Goal: Information Seeking & Learning: Learn about a topic

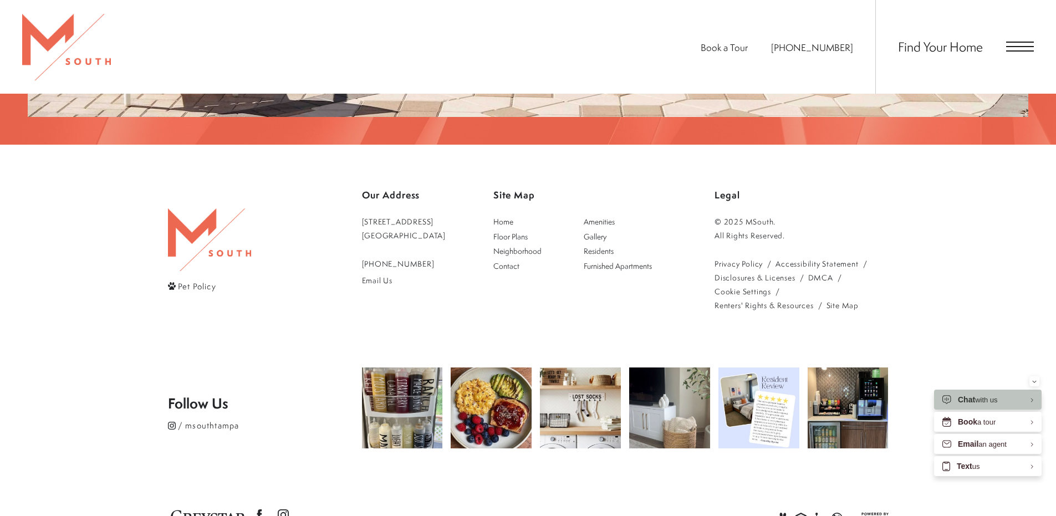
scroll to position [1937, 0]
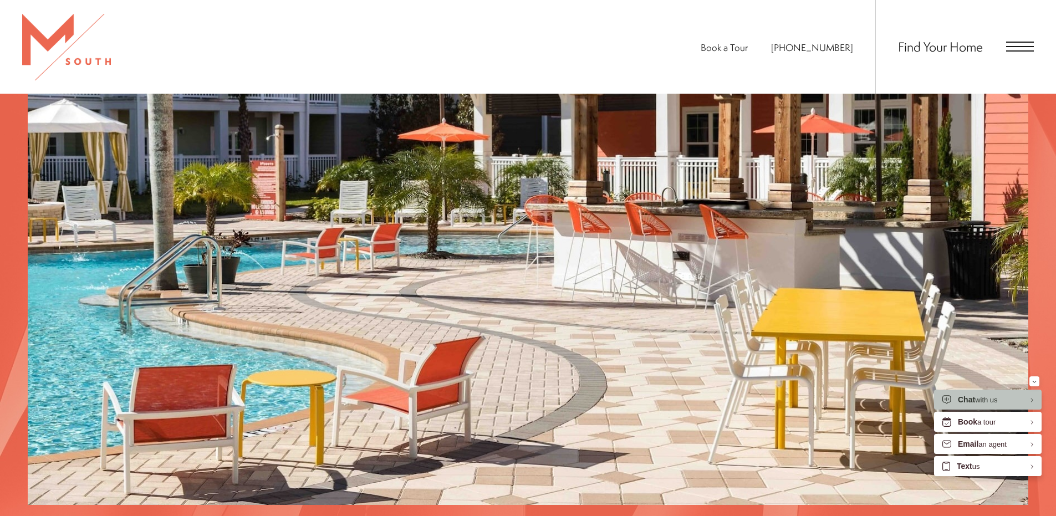
click at [1004, 48] on div "Find Your Home" at bounding box center [954, 47] width 159 height 94
click at [1016, 47] on span "Open Menu" at bounding box center [1020, 46] width 28 height 1
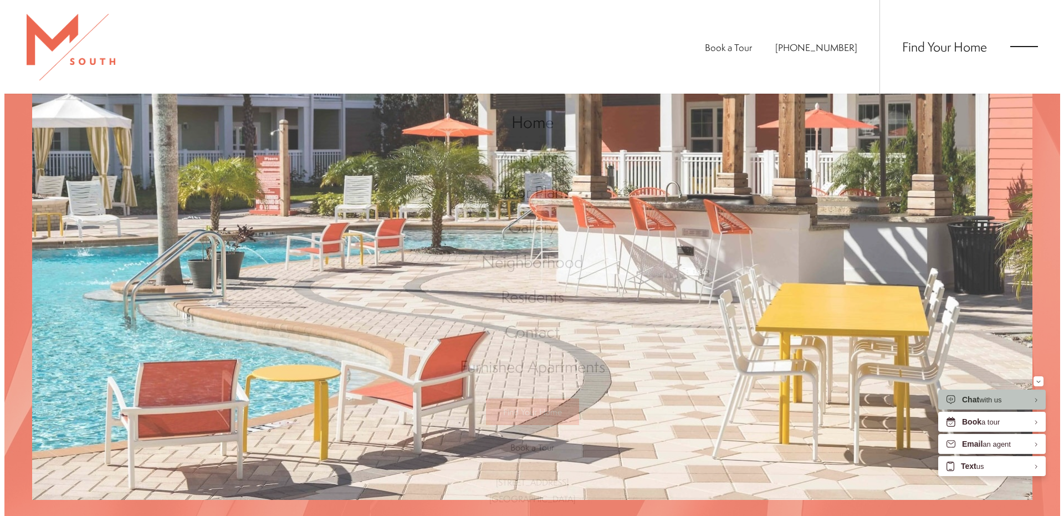
scroll to position [0, 0]
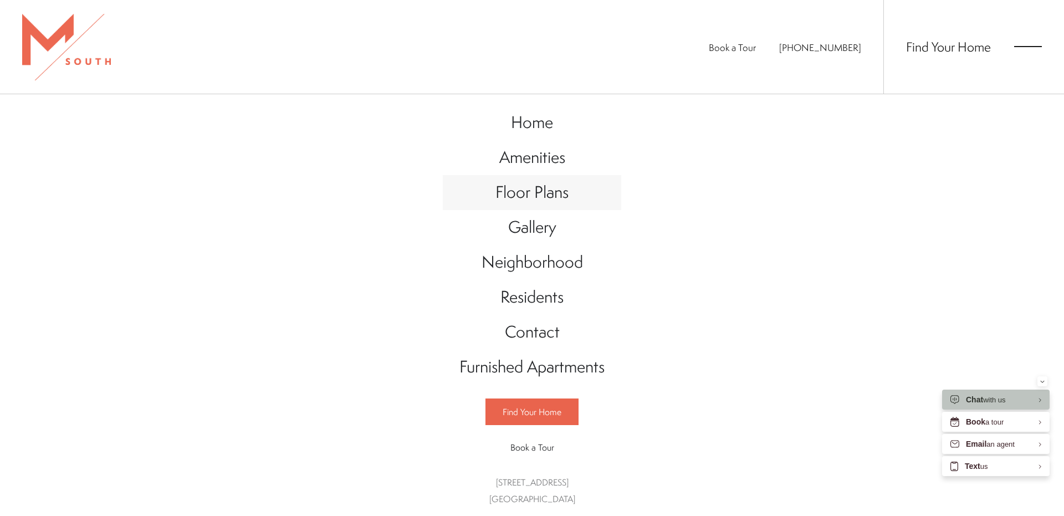
click at [516, 185] on span "Floor Plans" at bounding box center [531, 192] width 73 height 23
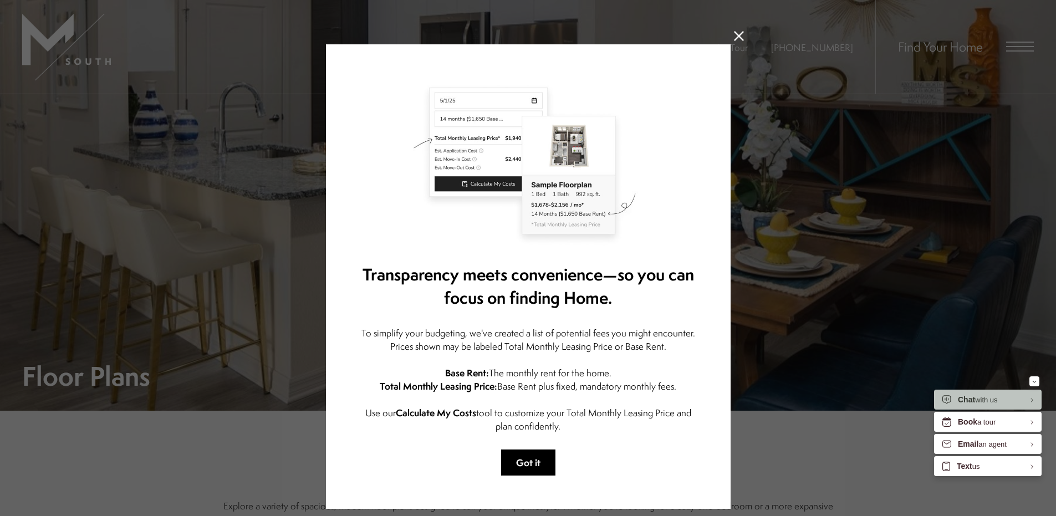
click at [523, 459] on button "Got it" at bounding box center [528, 462] width 54 height 26
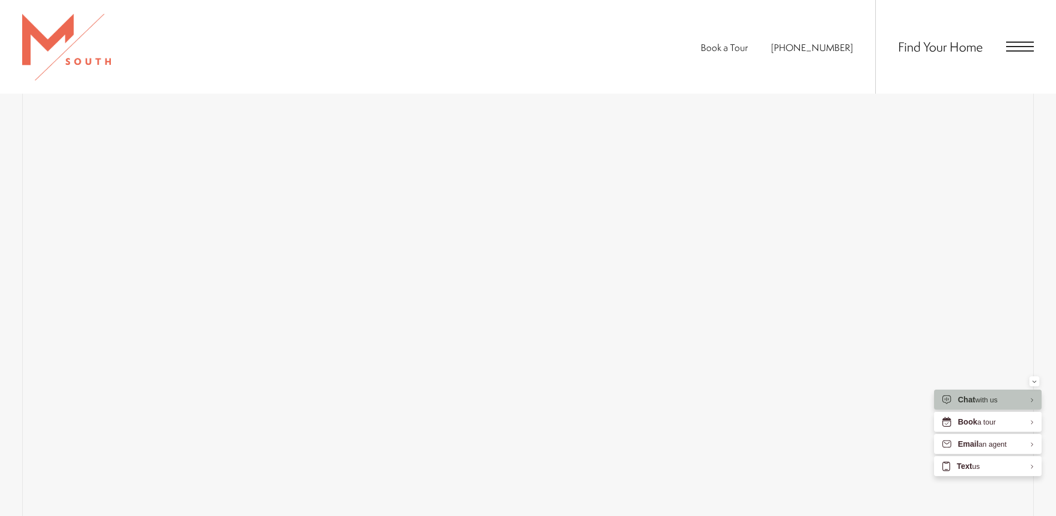
scroll to position [776, 0]
click at [254, 142] on span "Floor Plans" at bounding box center [258, 137] width 39 height 13
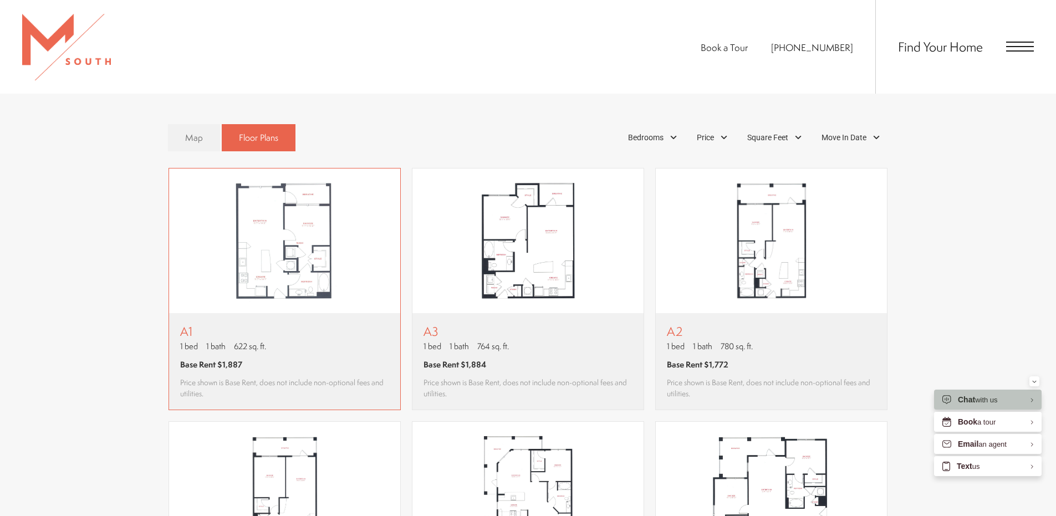
click at [283, 208] on img "View floor plan A1" at bounding box center [284, 240] width 231 height 145
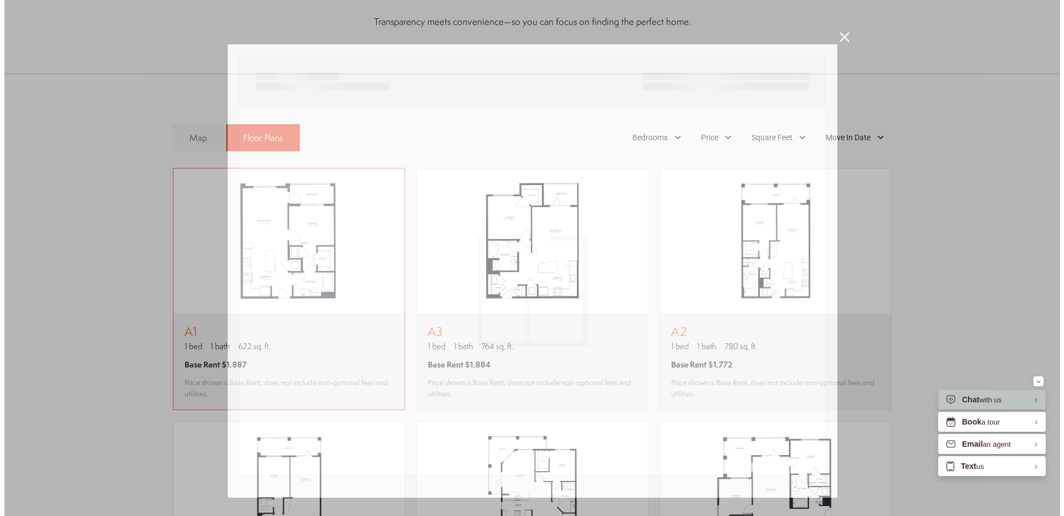
scroll to position [0, 0]
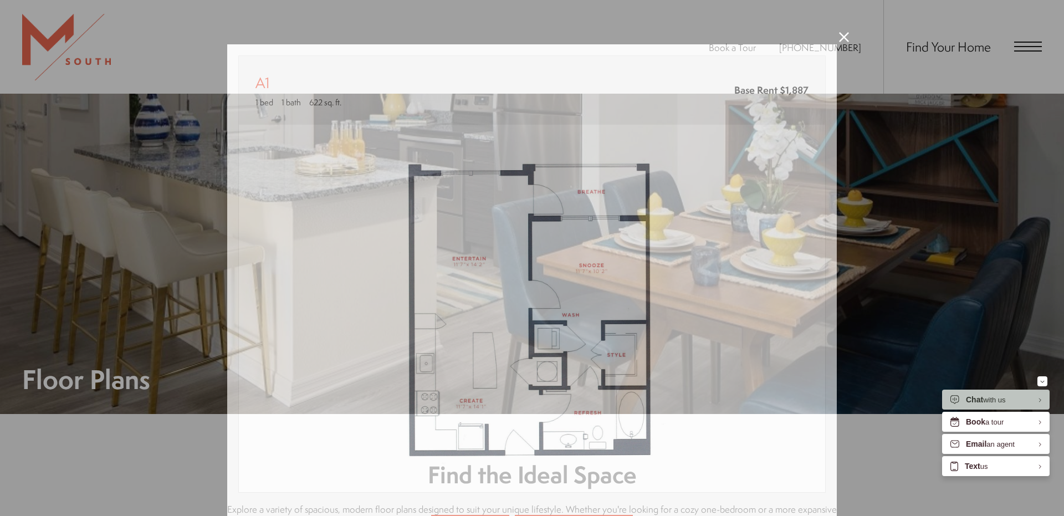
click at [150, 195] on div "A1 1 bed 1 bath 622 sq. ft. Base Rent $1,887 2D 3D" at bounding box center [532, 258] width 1064 height 516
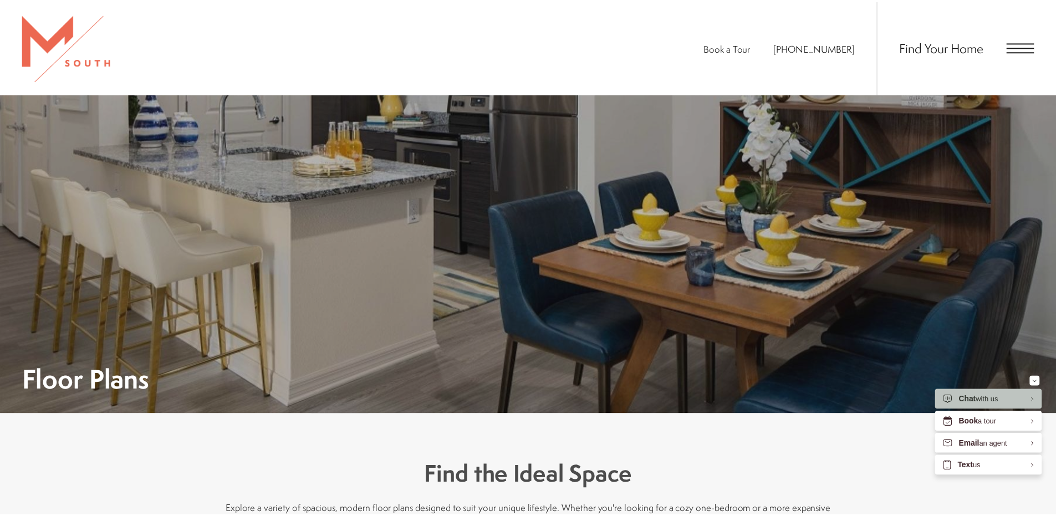
scroll to position [776, 0]
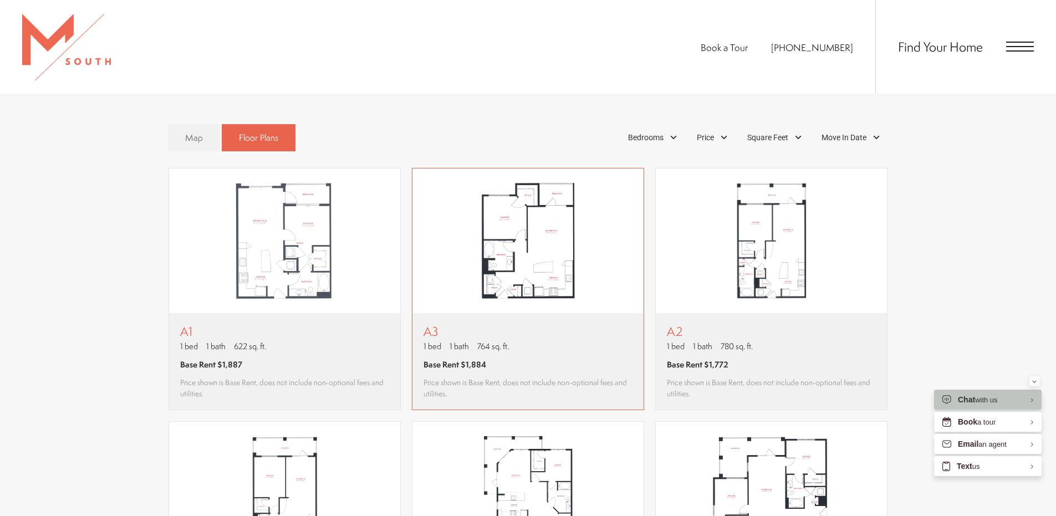
click at [493, 251] on img "View floor plan A3" at bounding box center [527, 240] width 231 height 145
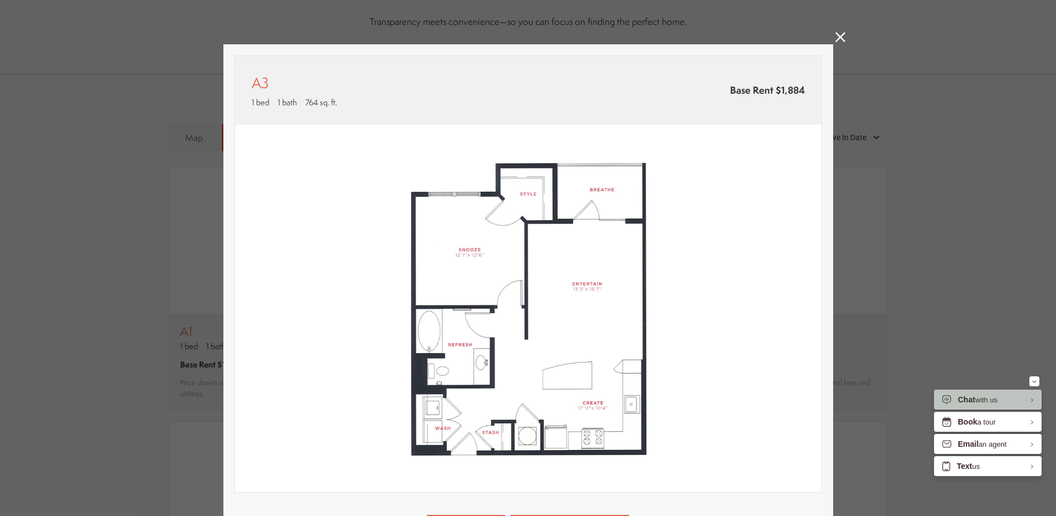
click at [134, 247] on div "A3 1 bed 1 bath 764 sq. ft. Base Rent $1,884 2D 3D" at bounding box center [528, 258] width 1056 height 516
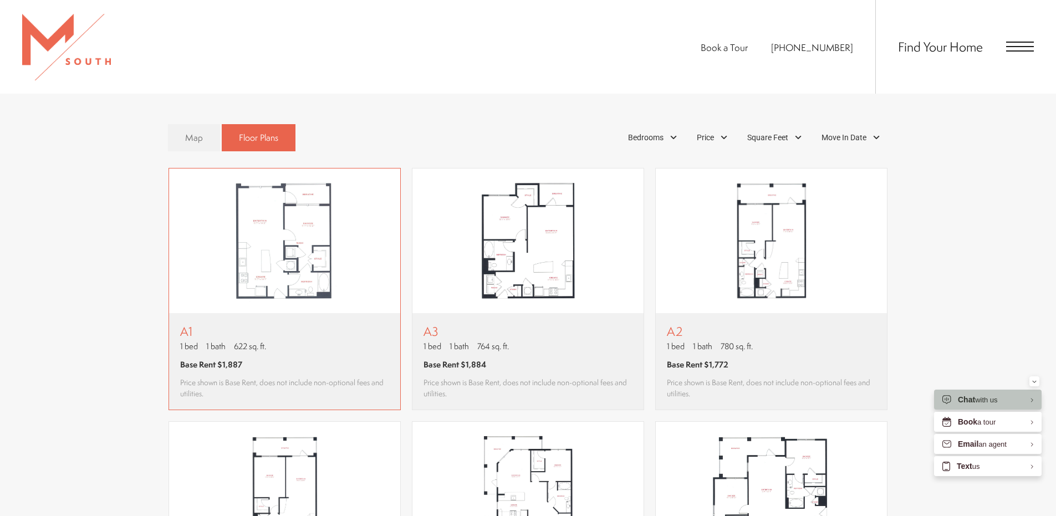
click at [255, 239] on img "View floor plan A1" at bounding box center [284, 240] width 231 height 145
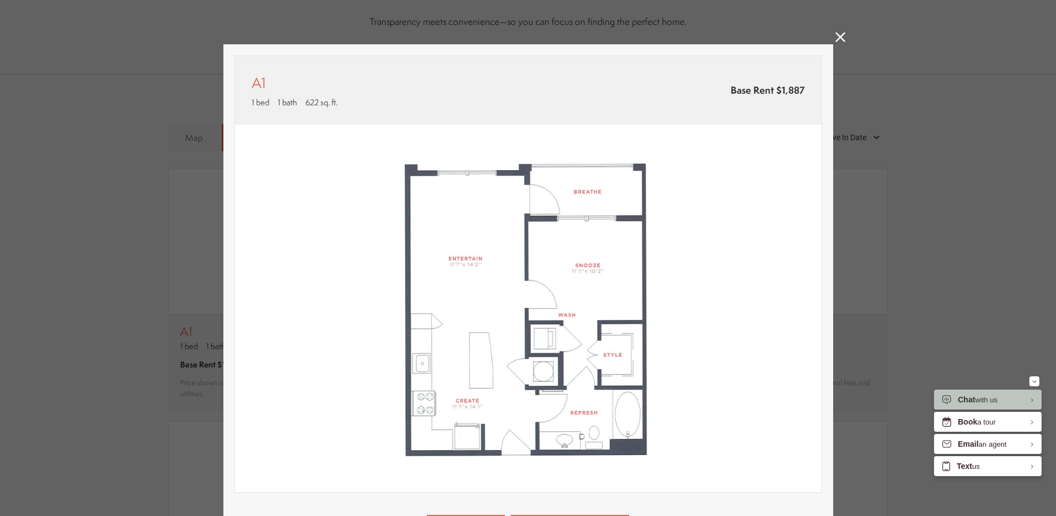
click at [106, 254] on div "A1 1 bed 1 bath 622 sq. ft. Base Rent $1,887 2D 3D" at bounding box center [528, 258] width 1056 height 516
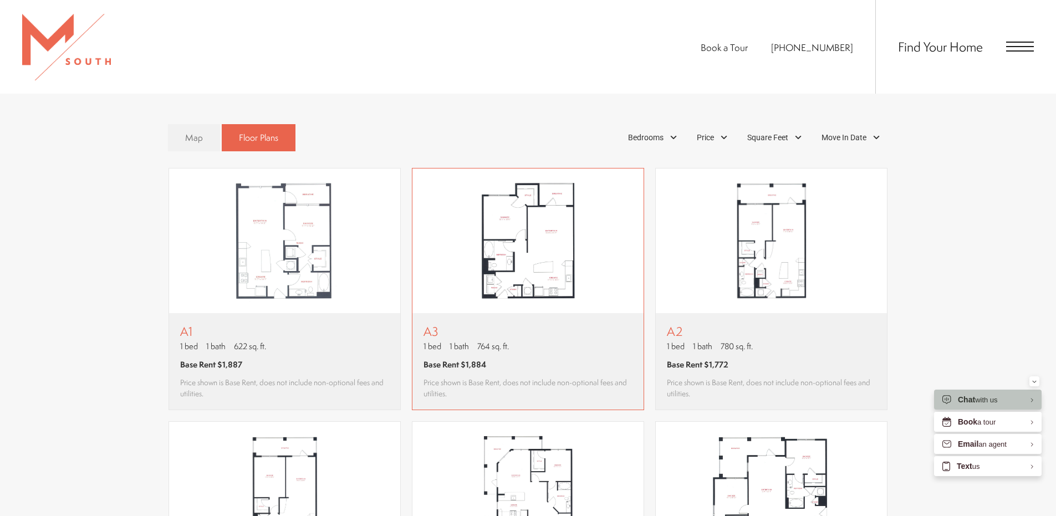
click at [525, 247] on img "View floor plan A3" at bounding box center [527, 240] width 231 height 145
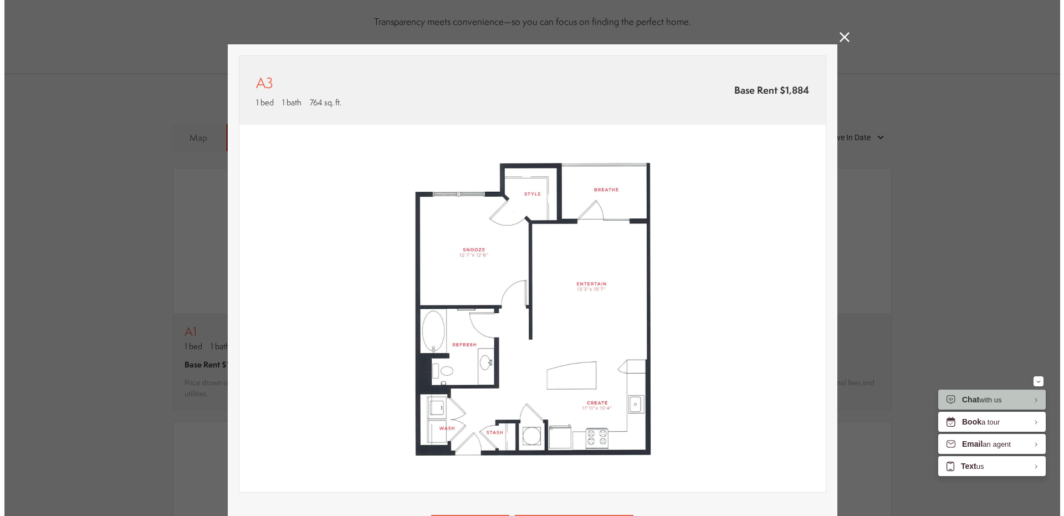
scroll to position [0, 0]
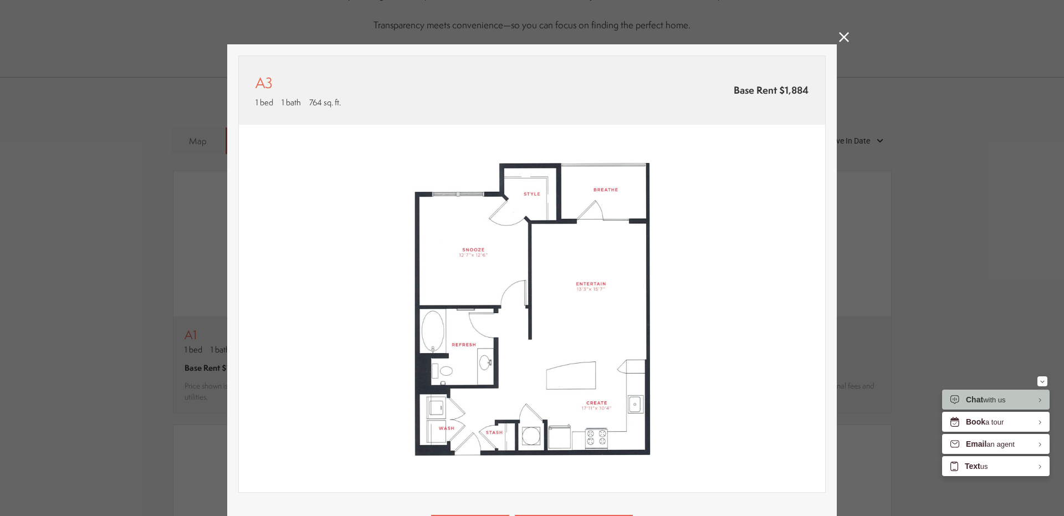
click at [12, 242] on div "A3 1 bed 1 bath 764 sq. ft. Base Rent $1,884 2D 3D" at bounding box center [532, 258] width 1064 height 516
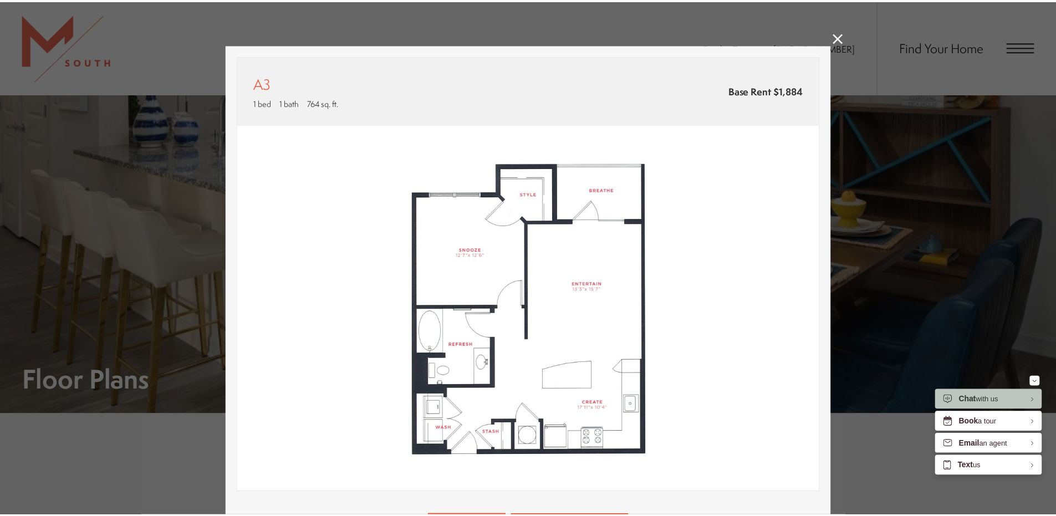
scroll to position [776, 0]
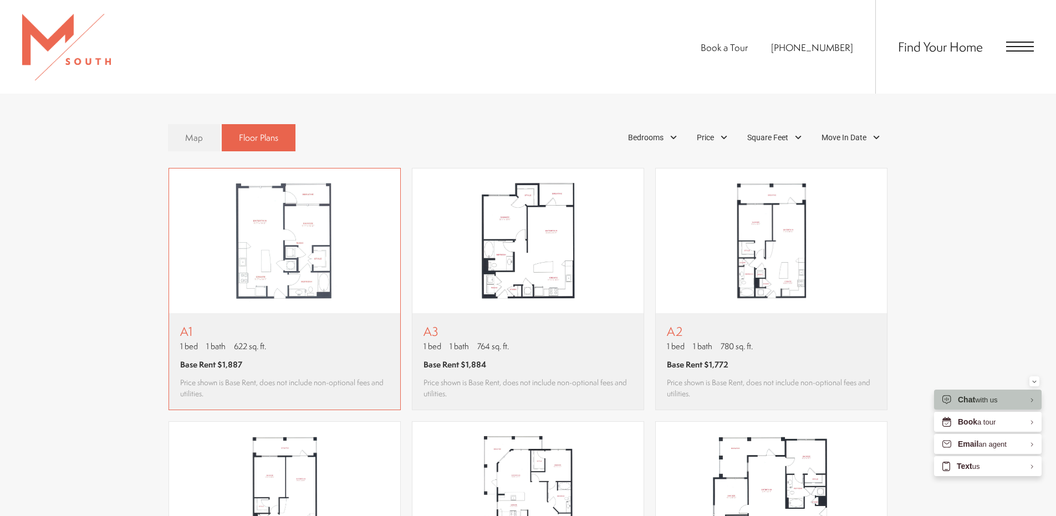
click at [316, 269] on img "View floor plan A1" at bounding box center [284, 240] width 231 height 145
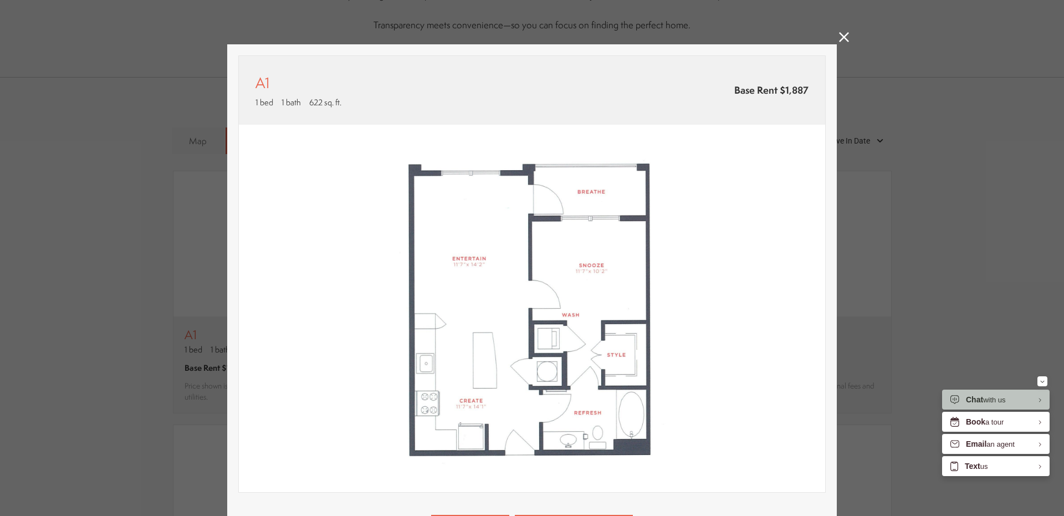
click at [74, 187] on div "A1 1 bed 1 bath 622 sq. ft. Base Rent $1,887 2D 3D" at bounding box center [532, 258] width 1064 height 516
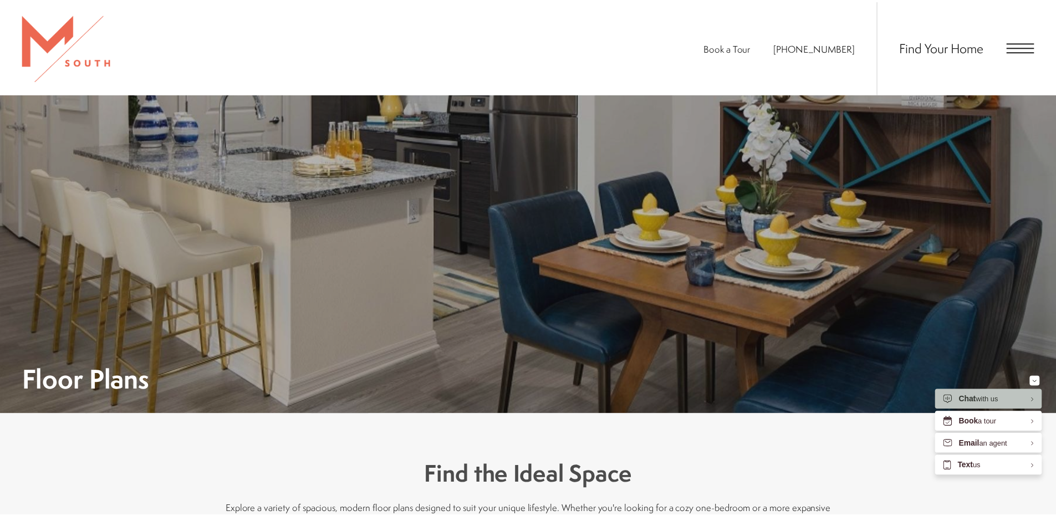
scroll to position [776, 0]
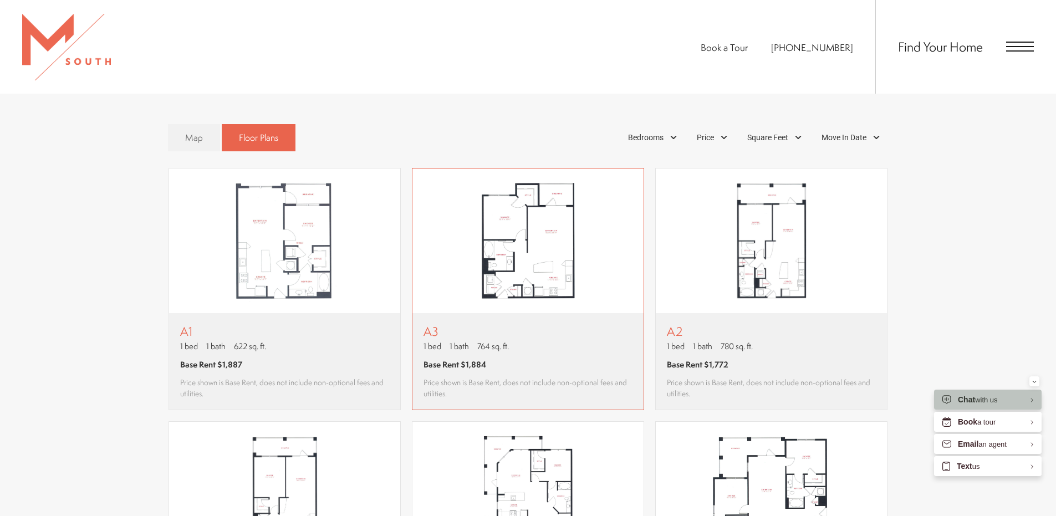
click at [490, 244] on img "View floor plan A3" at bounding box center [527, 240] width 231 height 145
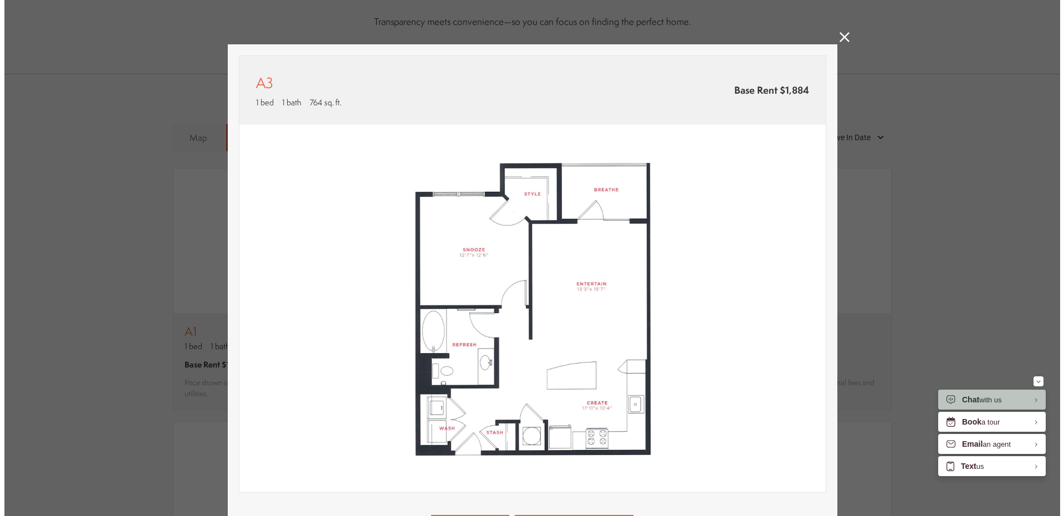
scroll to position [0, 0]
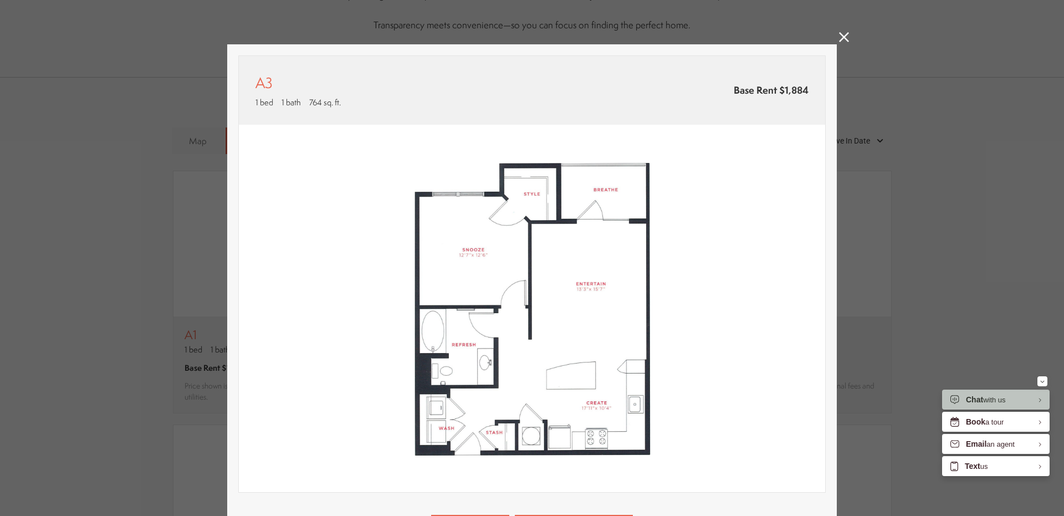
click at [51, 263] on div "A3 1 bed 1 bath 764 sq. ft. Base Rent $1,884 2D 3D" at bounding box center [532, 258] width 1064 height 516
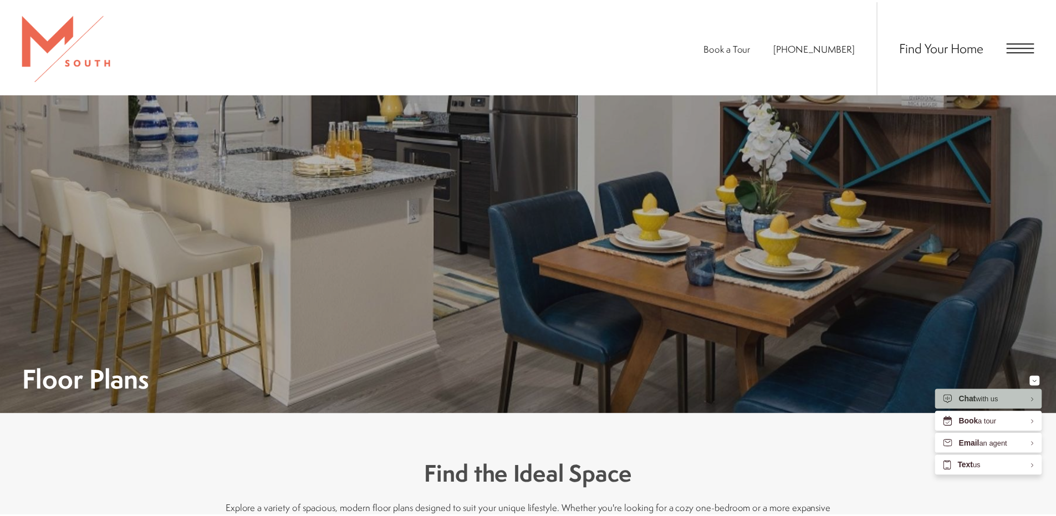
scroll to position [776, 0]
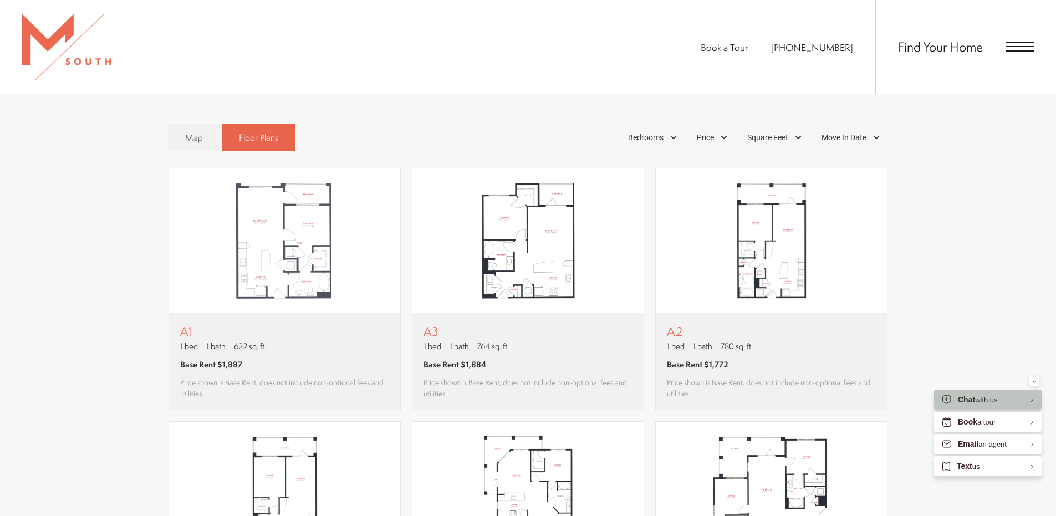
click at [84, 53] on img at bounding box center [66, 47] width 89 height 67
